Goal: Information Seeking & Learning: Learn about a topic

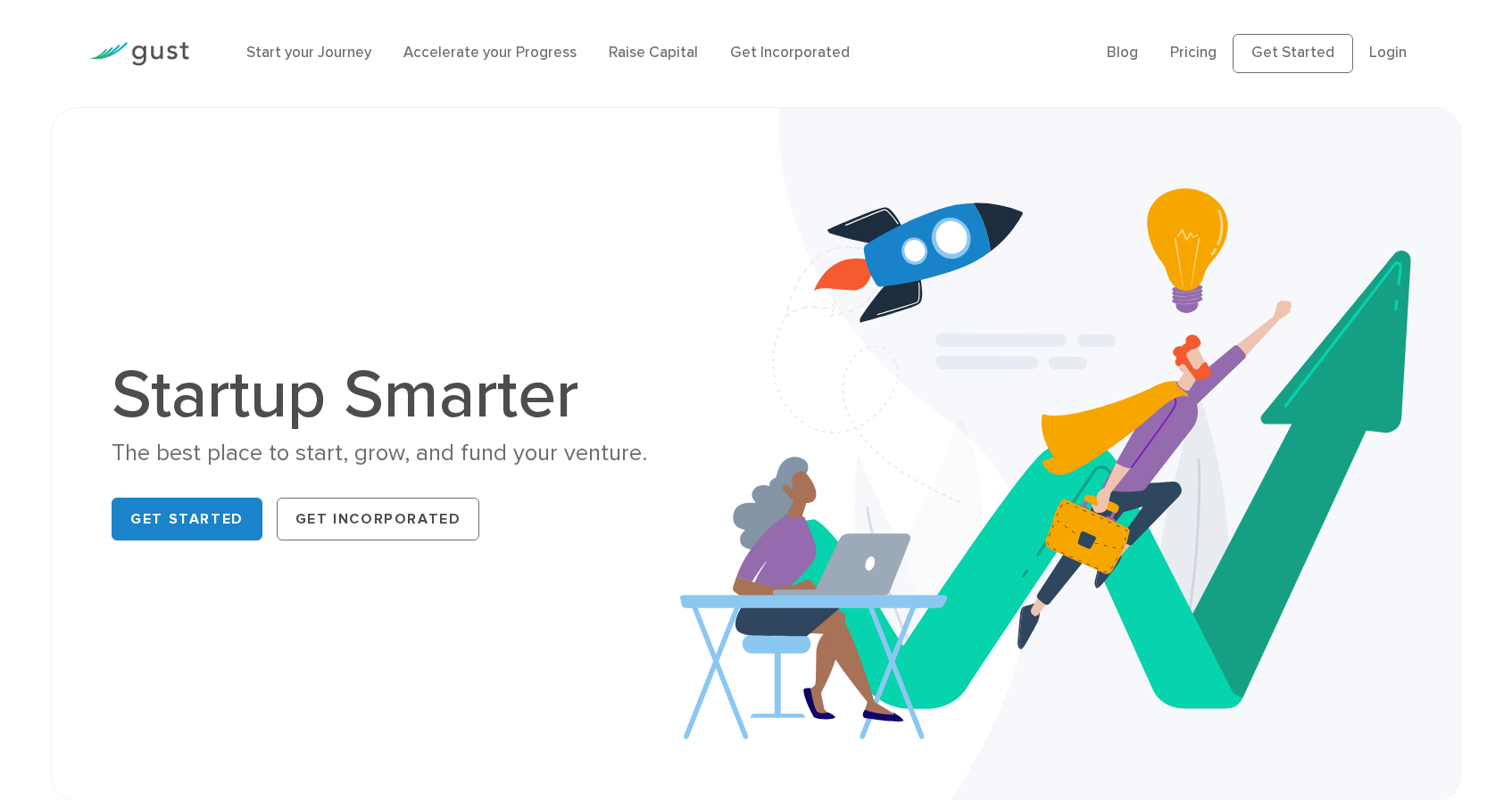
click at [1210, 63] on li "Pricing" at bounding box center [1192, 54] width 46 height 23
click at [1197, 53] on link "Pricing" at bounding box center [1192, 53] width 46 height 18
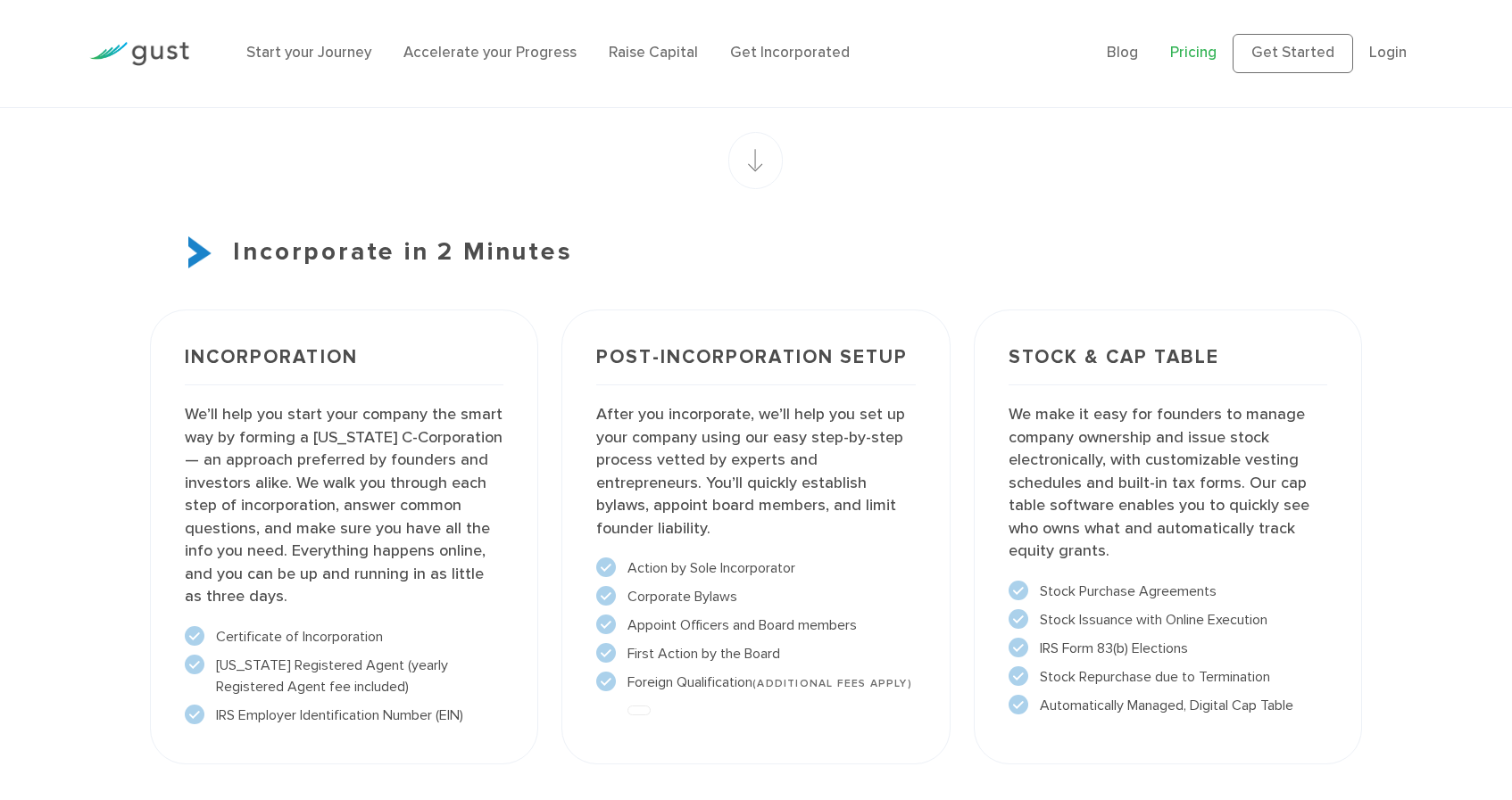
scroll to position [1180, 0]
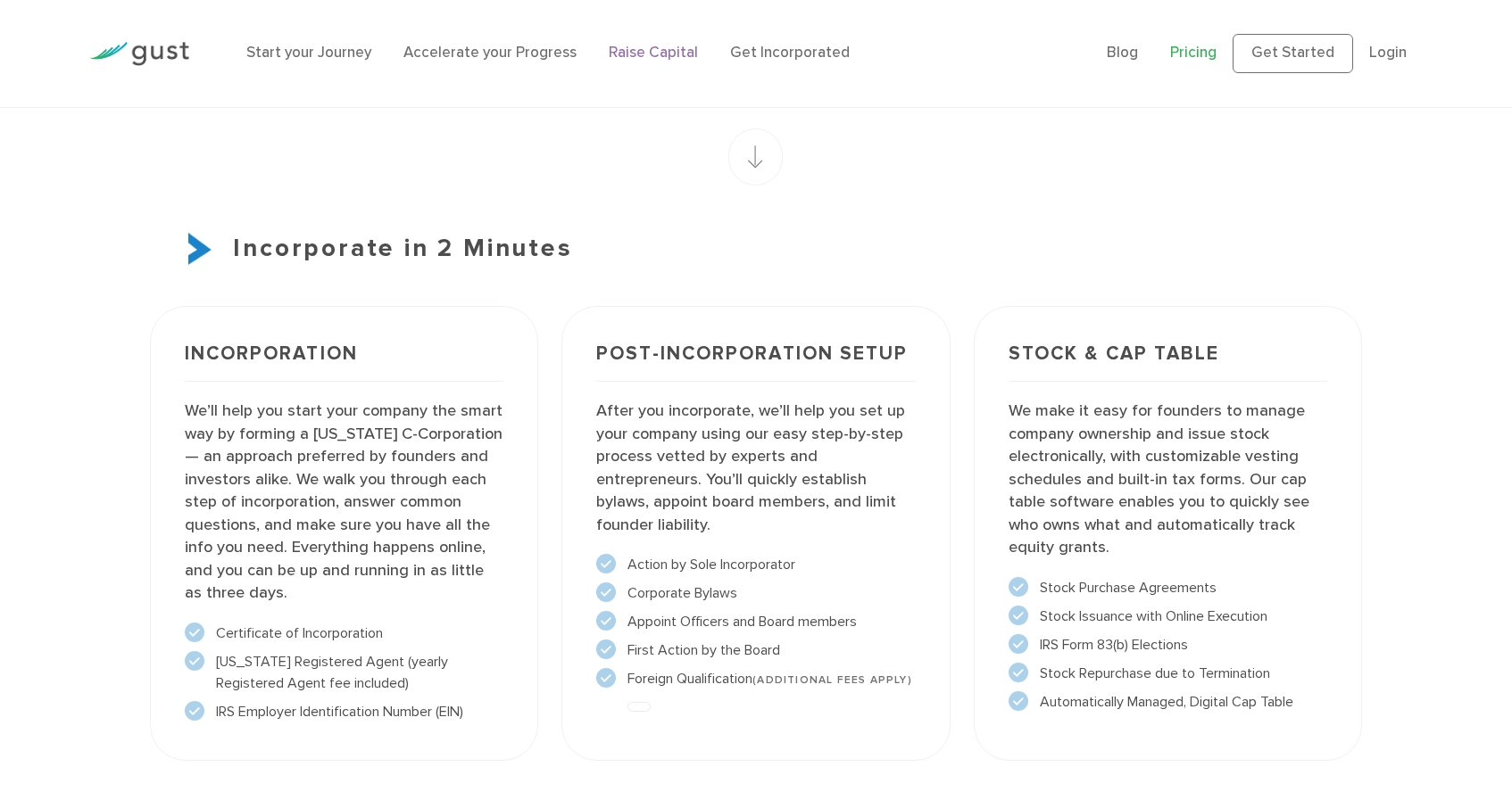
click at [655, 52] on link "Raise Capital" at bounding box center [652, 53] width 89 height 18
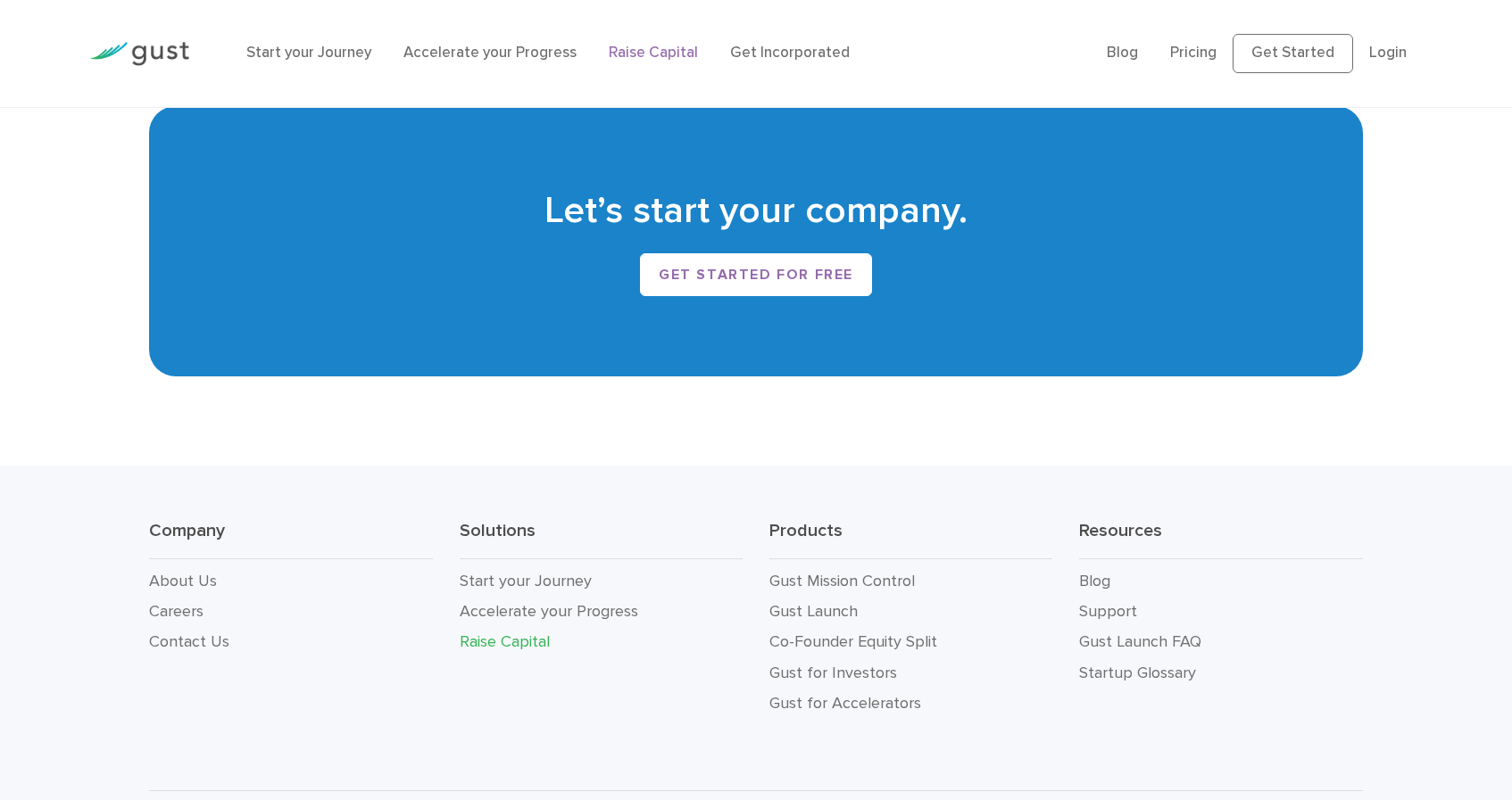
scroll to position [3255, 0]
